Goal: Information Seeking & Learning: Find specific fact

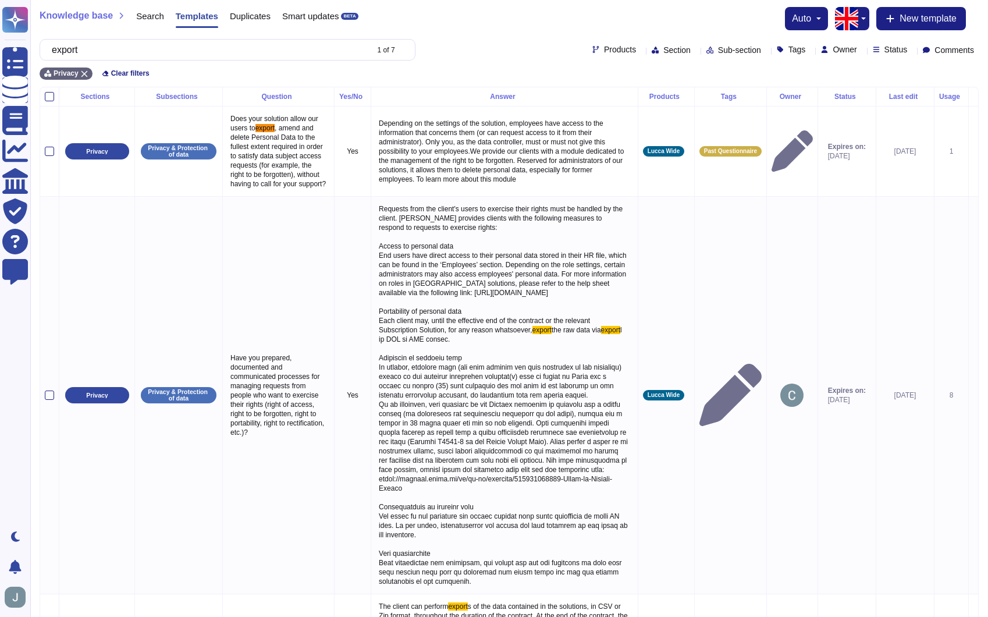
click at [259, 48] on input "export" at bounding box center [206, 50] width 321 height 20
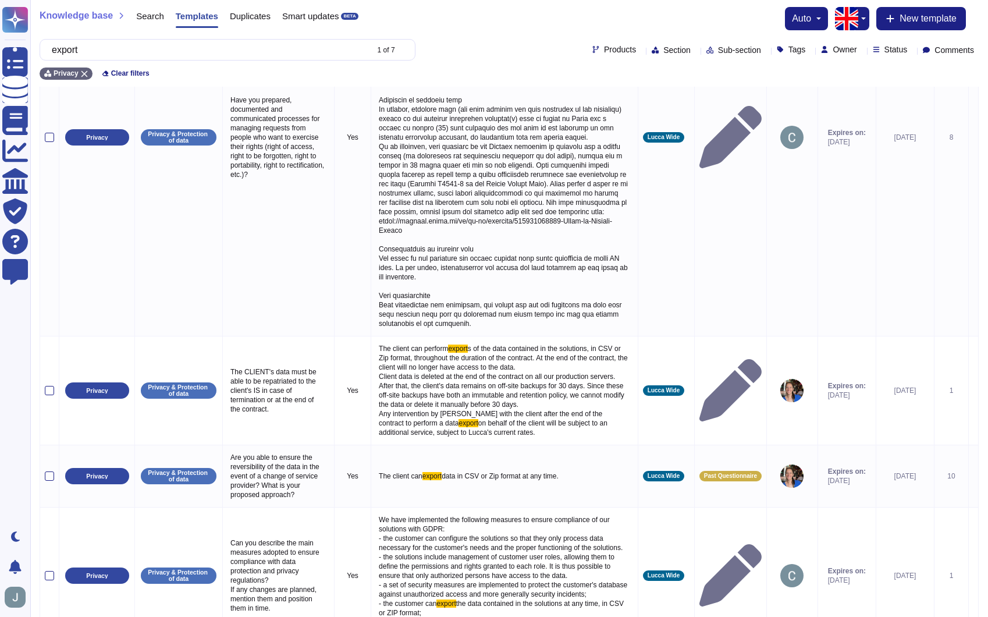
click at [259, 48] on input "export" at bounding box center [206, 50] width 321 height 20
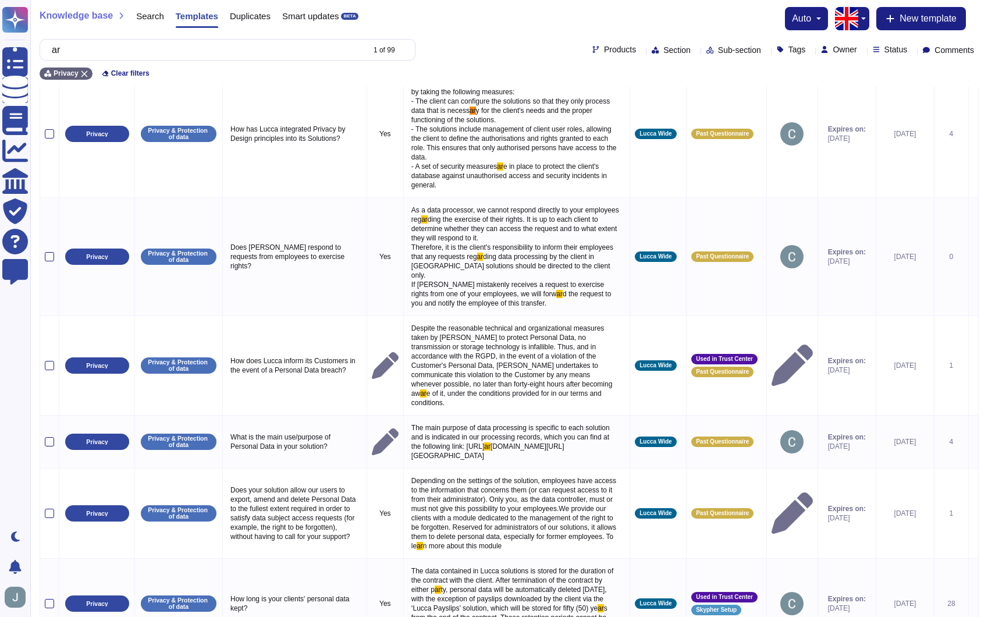
scroll to position [0, 0]
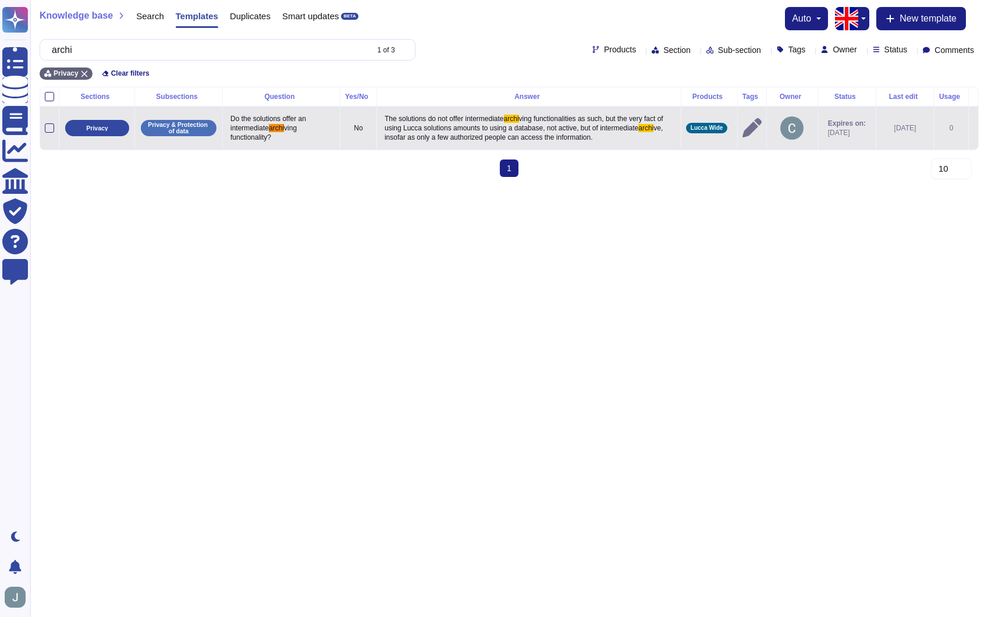
type input "archi"
drag, startPoint x: 375, startPoint y: 118, endPoint x: 441, endPoint y: 149, distance: 73.9
click at [441, 145] on p "The solutions do not offer intermediate archi ving functionalities as such, but…" at bounding box center [529, 128] width 294 height 34
click at [441, 149] on textarea "The solutions do not offer intermediate archiving functionalities as such, but …" at bounding box center [527, 135] width 291 height 49
type textarea "The solutions do not offer intermediate archiving functionalities as such, but …"
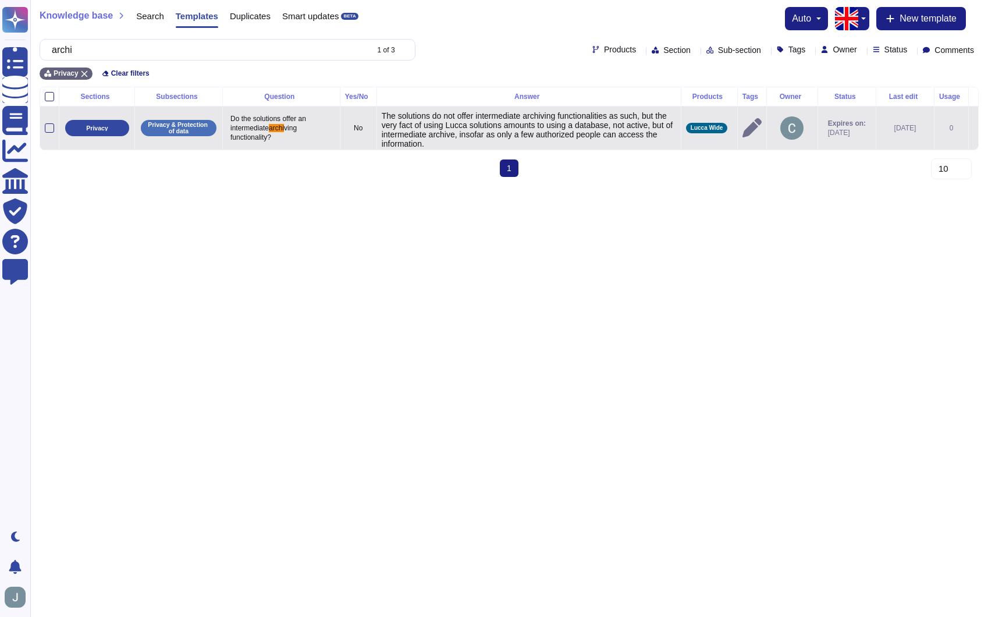
drag, startPoint x: 489, startPoint y: 144, endPoint x: 362, endPoint y: 115, distance: 130.1
click at [362, 115] on tr "Privacy Privacy & Protection of data Do the solutions offer an intermediate arc…" at bounding box center [509, 128] width 938 height 44
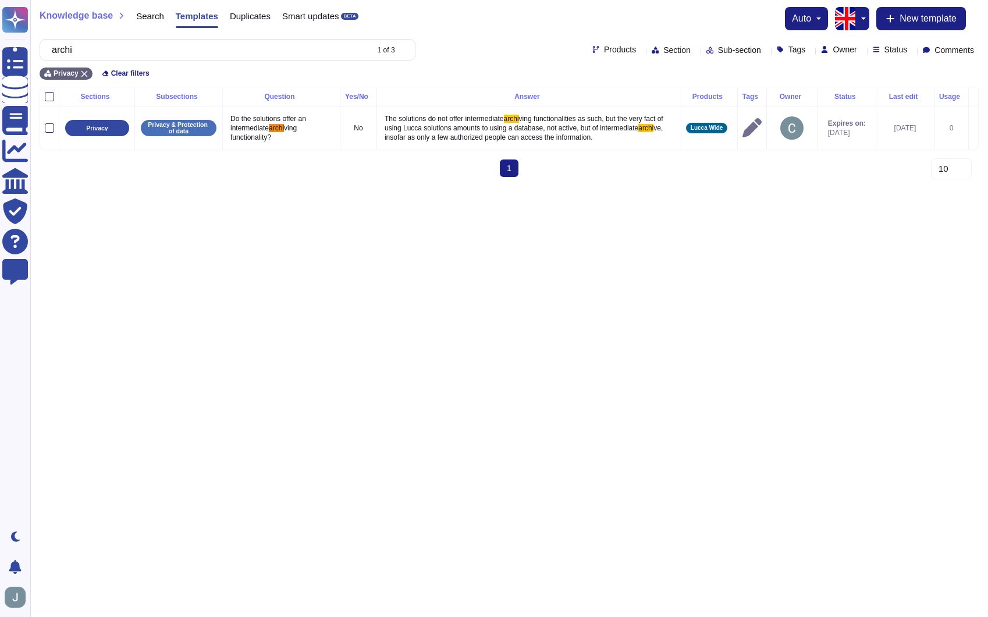
click at [856, 26] on button "button" at bounding box center [862, 18] width 14 height 23
click at [881, 62] on link "French" at bounding box center [902, 58] width 92 height 14
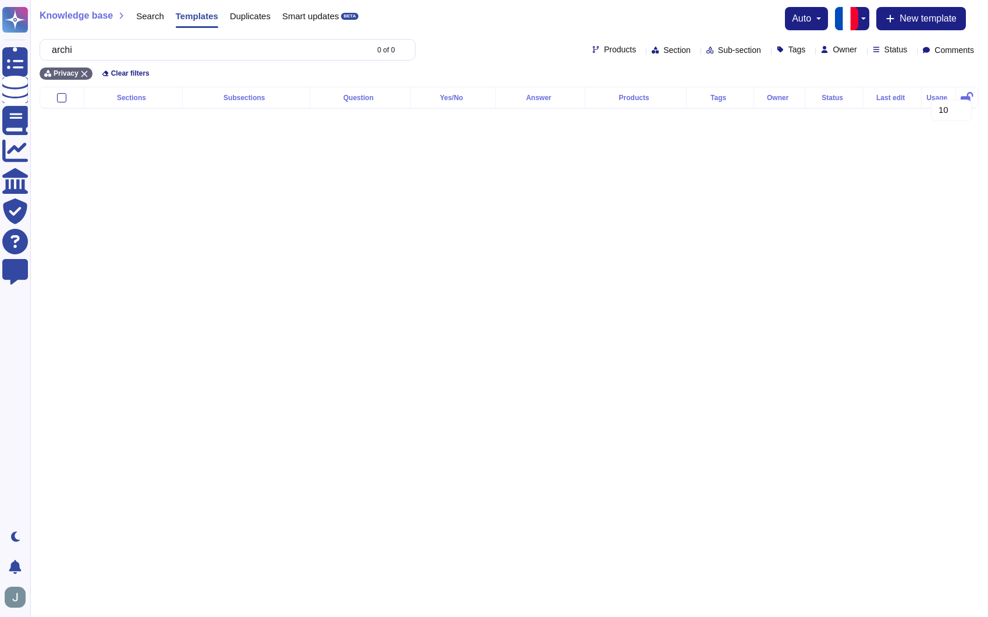
click at [238, 34] on div "Knowledge base Search Templates Duplicates Smart updates BETA auto English Fren…" at bounding box center [508, 43] width 957 height 87
click at [236, 44] on input "archi" at bounding box center [206, 50] width 321 height 20
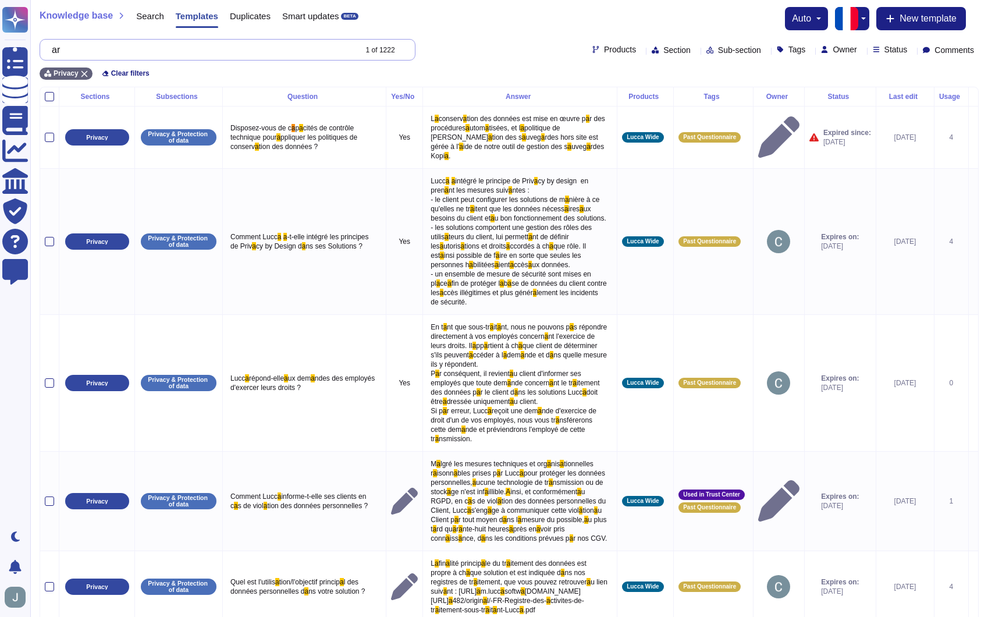
type input "a"
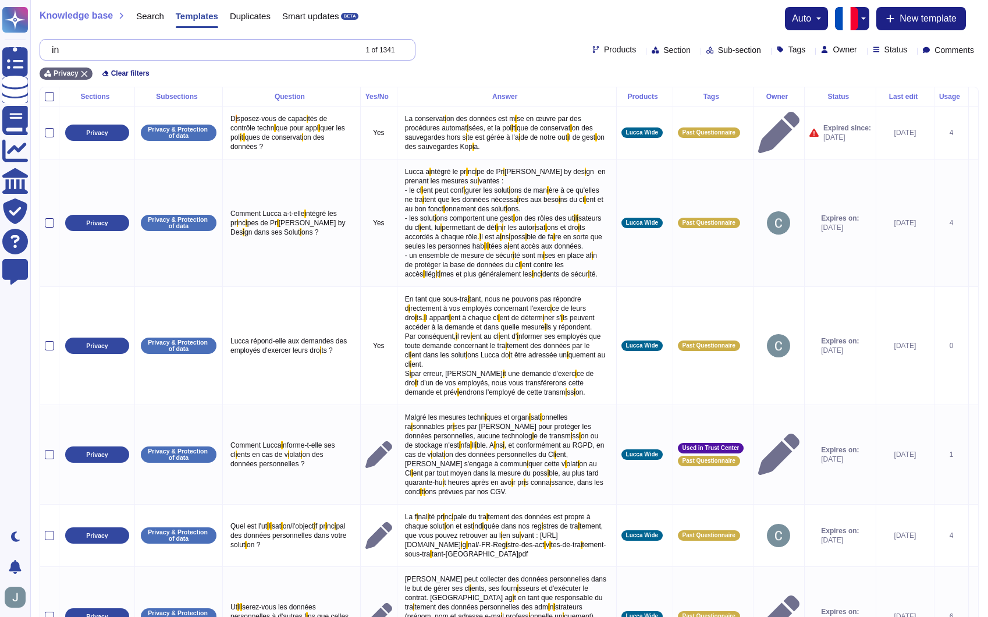
type input "i"
